Goal: Information Seeking & Learning: Compare options

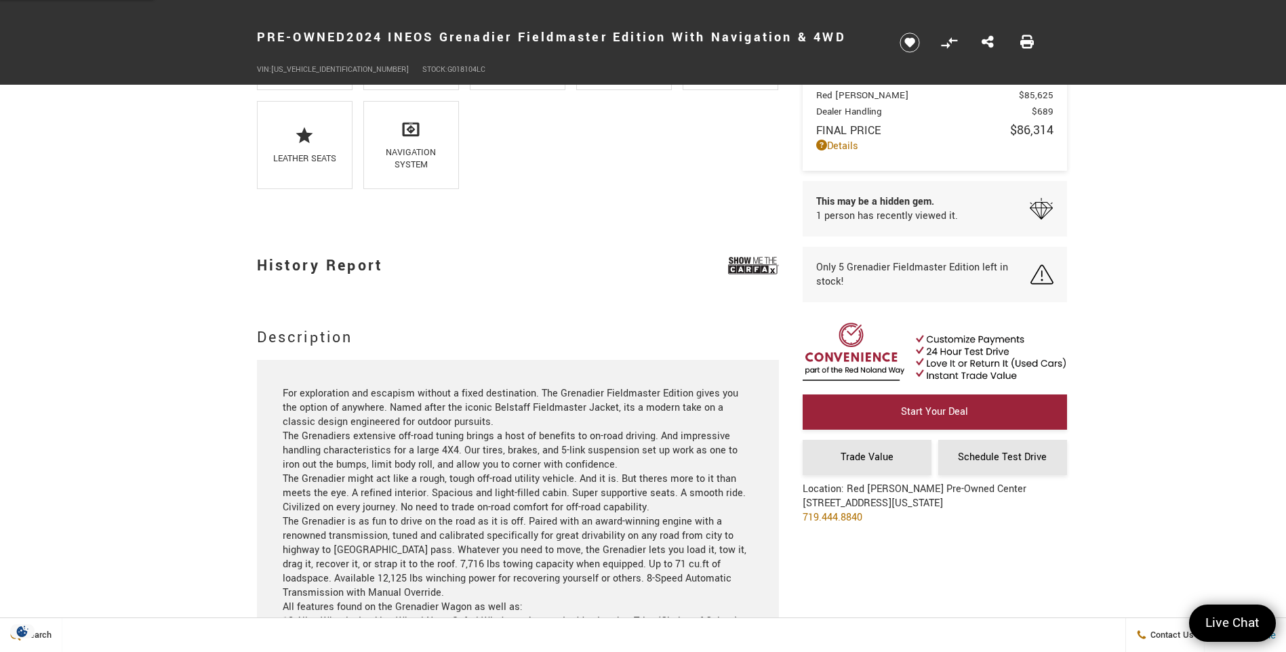
scroll to position [1084, 0]
